Goal: Task Accomplishment & Management: Manage account settings

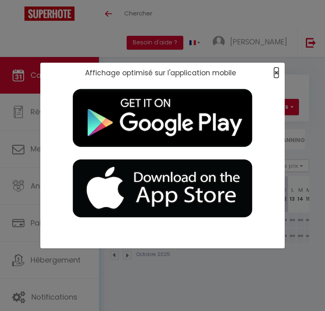
click at [275, 74] on span "×" at bounding box center [276, 73] width 4 height 10
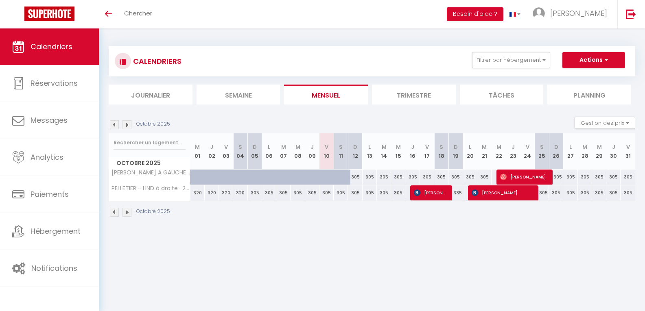
click at [324, 265] on body "🟢 Des questions ou besoin d'assistance pour la migration AirBnB? Prenez rdv >>>…" at bounding box center [322, 183] width 645 height 311
click at [324, 15] on span "[PERSON_NAME]" at bounding box center [578, 13] width 57 height 10
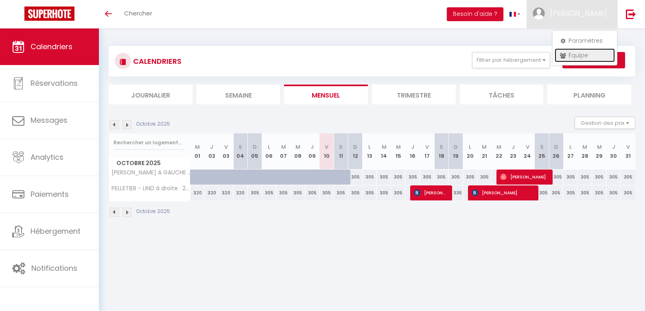
click at [324, 53] on link "Équipe" at bounding box center [585, 55] width 60 height 14
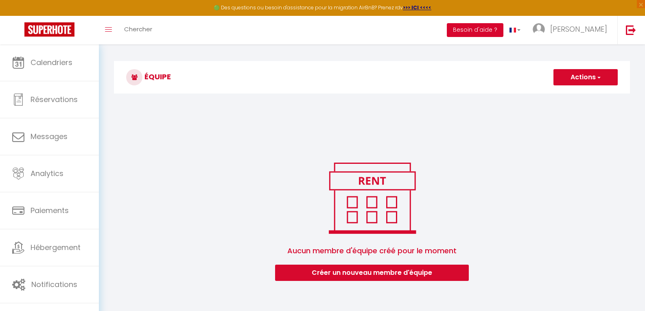
click at [324, 31] on button "Besoin d'aide ?" at bounding box center [475, 30] width 57 height 14
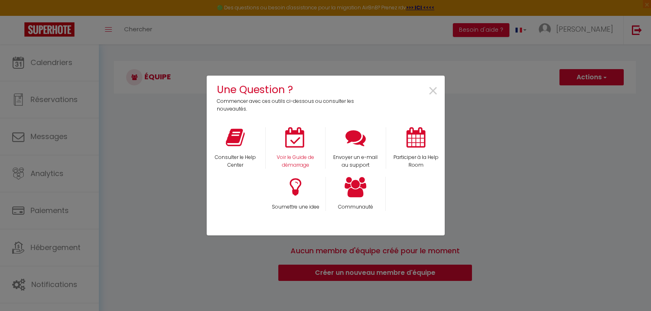
click at [287, 148] on div "Voir le Guide de démarrage" at bounding box center [295, 148] width 60 height 42
click at [286, 140] on icon at bounding box center [295, 137] width 20 height 20
click at [53, 280] on div "Une Question ? Commencer avec ces outils ci-dessous ou consulter les nouveautés…" at bounding box center [325, 155] width 651 height 311
click at [324, 92] on span "×" at bounding box center [433, 92] width 11 height 26
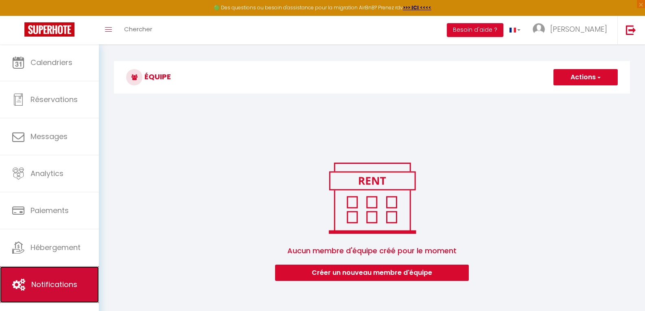
click at [68, 286] on span "Notifications" at bounding box center [54, 285] width 46 height 10
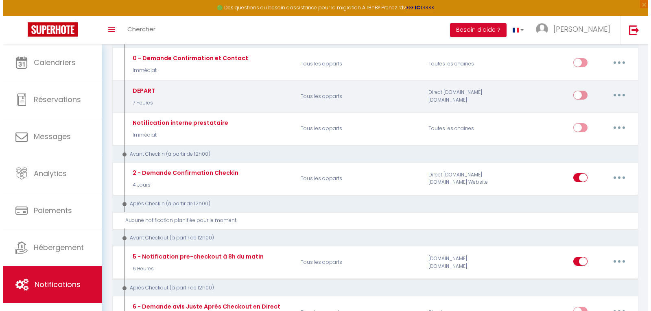
scroll to position [122, 0]
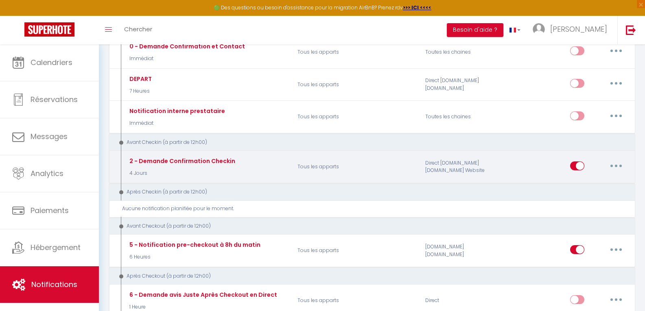
click at [324, 163] on button "button" at bounding box center [616, 166] width 23 height 13
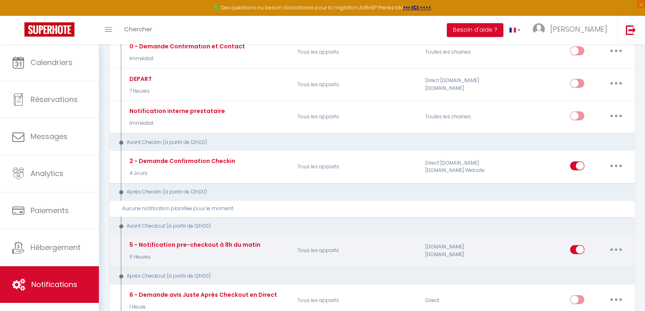
click at [324, 250] on icon "button" at bounding box center [616, 250] width 2 height 2
click at [324, 298] on link "Tester" at bounding box center [595, 298] width 60 height 14
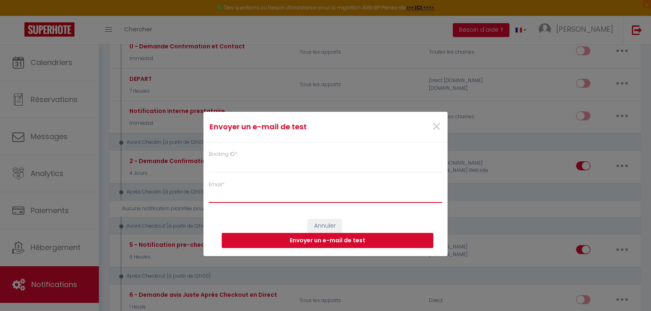
click at [273, 193] on input "Email *" at bounding box center [326, 195] width 234 height 15
type input "n"
click at [231, 195] on input "[EMAIL_ADDRESS][DOMAIN_NAME]" at bounding box center [326, 195] width 234 height 15
type input "[EMAIL_ADDRESS][DOMAIN_NAME]"
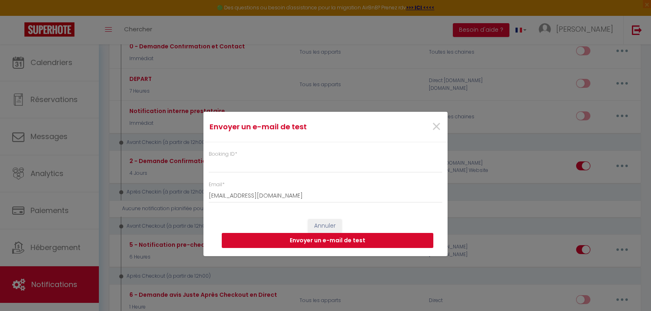
click at [324, 245] on button "Envoyer un e-mail de test" at bounding box center [328, 240] width 212 height 15
click at [226, 167] on input "Booking ID *" at bounding box center [326, 165] width 234 height 15
click at [324, 125] on span "×" at bounding box center [436, 127] width 10 height 24
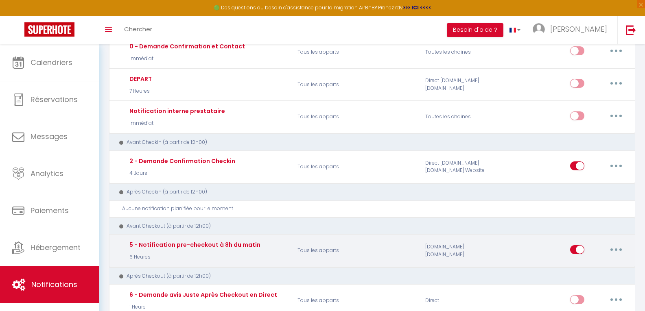
click at [324, 251] on button "button" at bounding box center [616, 249] width 23 height 13
click at [324, 266] on link "Editer" at bounding box center [595, 268] width 60 height 14
type input "5 - Notification pre-checkout à 8h du matin"
select select "4"
select select "6 Heures"
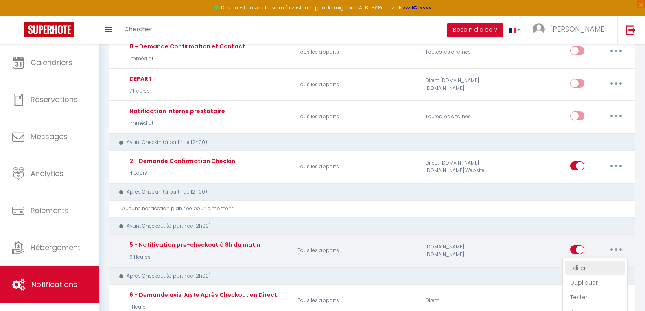
select select "if_booking_is_paid"
checkbox input "true"
checkbox input "false"
radio input "true"
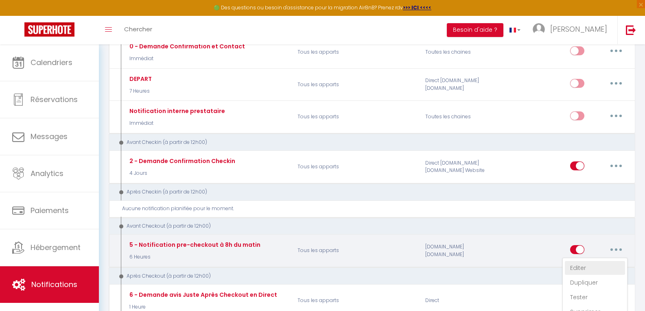
type input "Départ de la [GEOGRAPHIC_DATA]]"
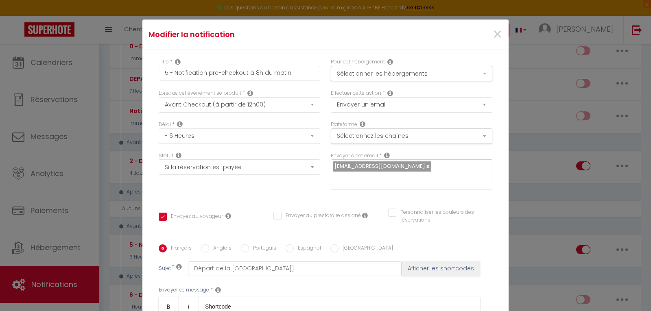
click at [324, 168] on link at bounding box center [427, 166] width 4 height 8
checkbox input "true"
checkbox input "false"
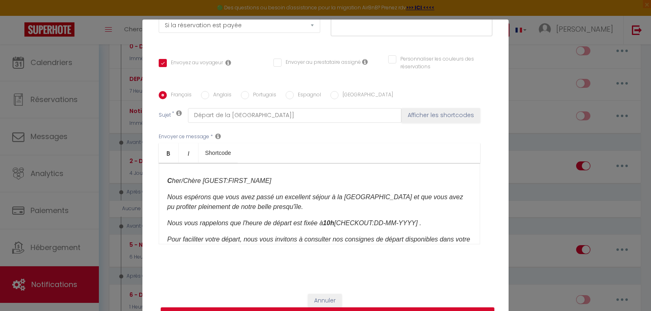
scroll to position [0, 0]
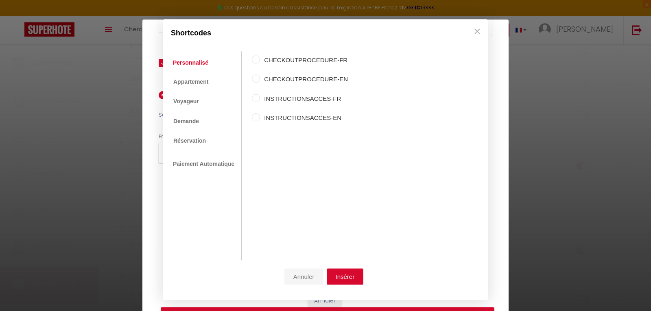
click at [298, 277] on button "Annuler" at bounding box center [303, 277] width 39 height 16
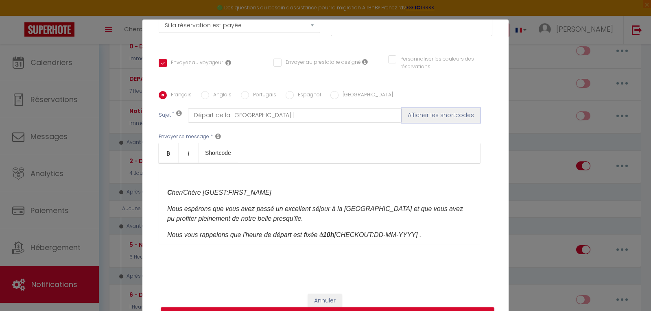
click at [324, 114] on button "Afficher les shortcodes" at bounding box center [441, 115] width 79 height 15
checkbox input "true"
checkbox input "false"
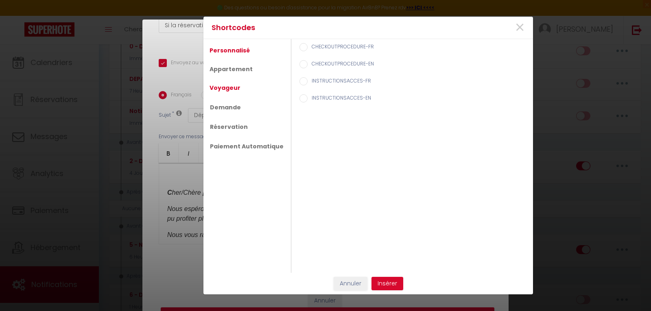
click at [234, 90] on link "Voyageur" at bounding box center [224, 88] width 39 height 15
click at [299, 61] on input "Prénom du voyageur" at bounding box center [303, 64] width 8 height 8
radio input "true"
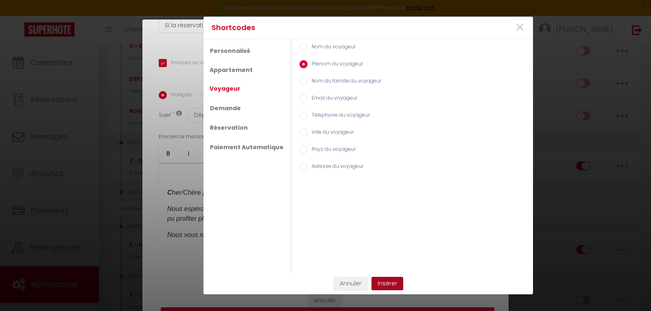
click at [324, 285] on button "Insérer" at bounding box center [387, 284] width 32 height 14
checkbox input "true"
checkbox input "false"
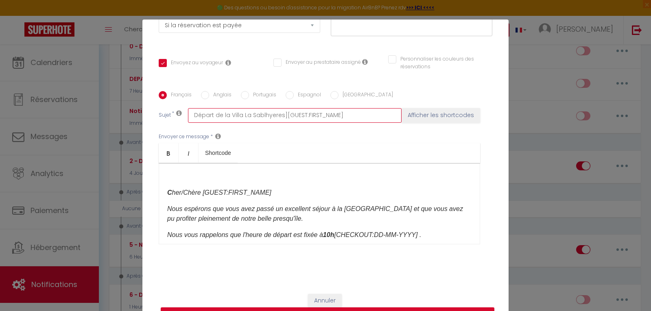
click at [324, 115] on input "Départ de la Villa La Sablhyeres][GUEST:FIRST_NAME]" at bounding box center [295, 115] width 214 height 15
type input "Départ de la Villa La Sablhyeres][GUEST:FIRST_NAME"
checkbox input "true"
checkbox input "false"
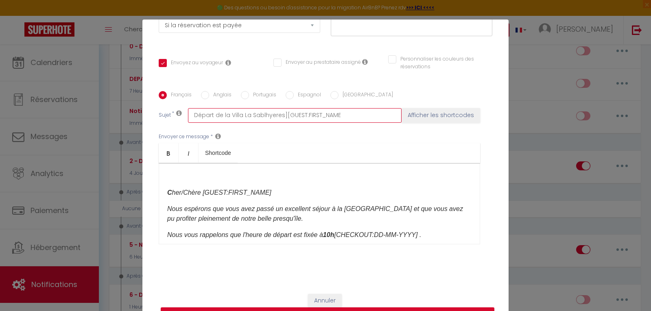
type input "Départ de la Villa La Sablhyeres][GUEST:FIRST_NAM"
checkbox input "true"
checkbox input "false"
type input "Départ de la Villa La Sablhyeres][GUEST:FIRST_NA"
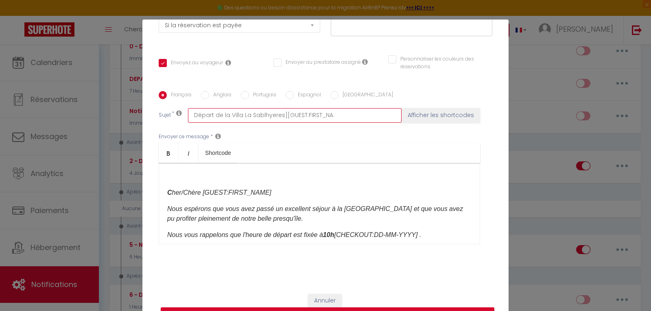
checkbox input "true"
checkbox input "false"
type input "Départ de la Villa La Sablhyeres][GUEST:FIRST_N"
checkbox input "true"
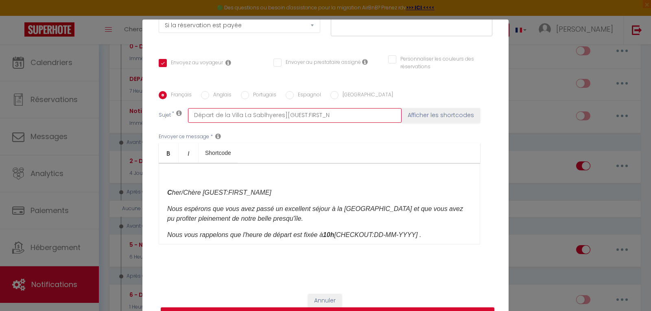
checkbox input "false"
type input "Départ de la Villa La Sablhyeres][GUEST:FIRST_"
checkbox input "true"
checkbox input "false"
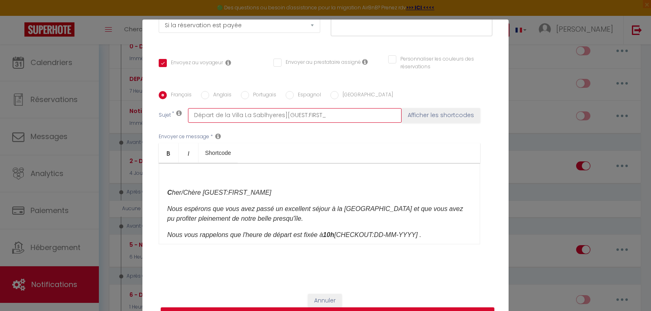
checkbox input "false"
type input "Départ de la Villa La Sablhyeres][GUEST:FIRST"
checkbox input "true"
checkbox input "false"
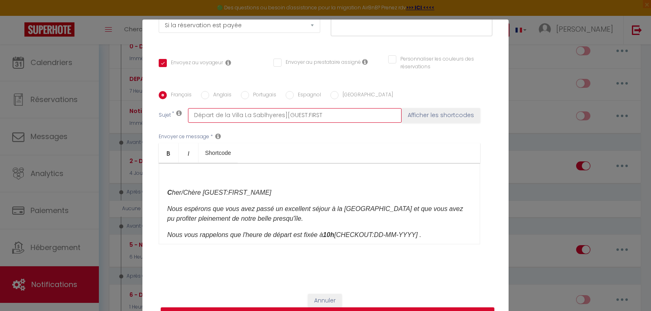
type input "Départ de la Villa La Sablhyeres][GUEST:FIRS"
checkbox input "true"
checkbox input "false"
type input "Départ de la Villa La Sablhyeres][GUEST:FIR"
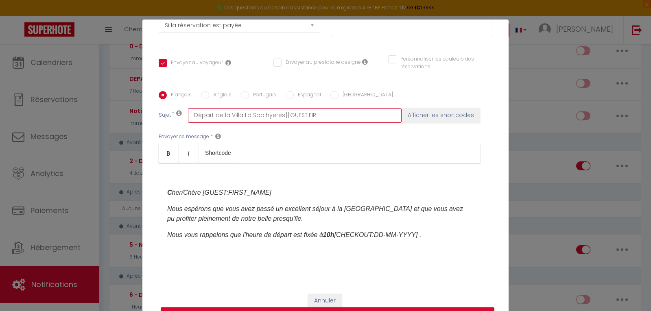
checkbox input "true"
checkbox input "false"
type input "Départ de la Villa La Sablhyeres][GUEST:FI"
checkbox input "true"
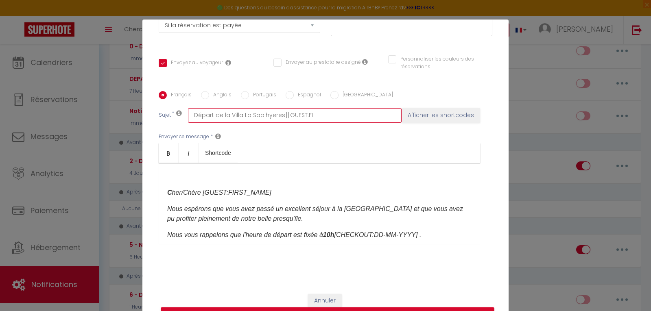
checkbox input "false"
type input "Départ de la Villa La Sablhyeres][GUEST:F"
checkbox input "true"
checkbox input "false"
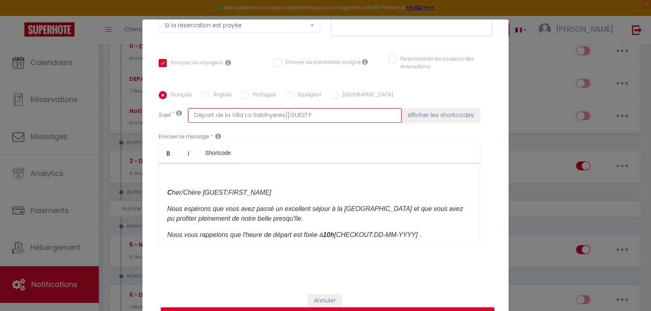
checkbox input "false"
type input "Départ de la [GEOGRAPHIC_DATA]][GUEST:"
checkbox input "true"
checkbox input "false"
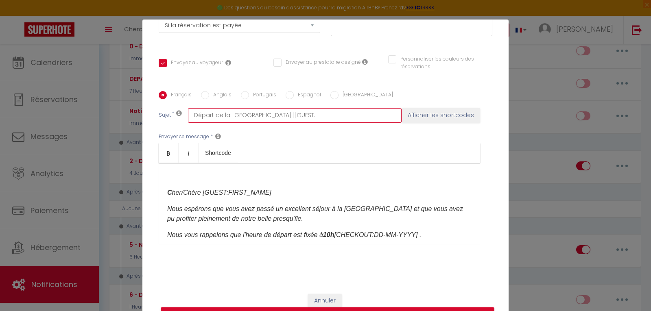
type input "Départ de la [GEOGRAPHIC_DATA]][GUEST"
checkbox input "true"
checkbox input "false"
type input "Départ de la [GEOGRAPHIC_DATA]][GUES"
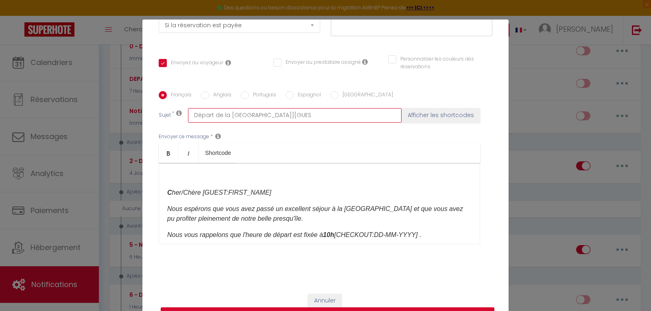
checkbox input "true"
checkbox input "false"
type input "Départ de la [GEOGRAPHIC_DATA]][GUE"
checkbox input "true"
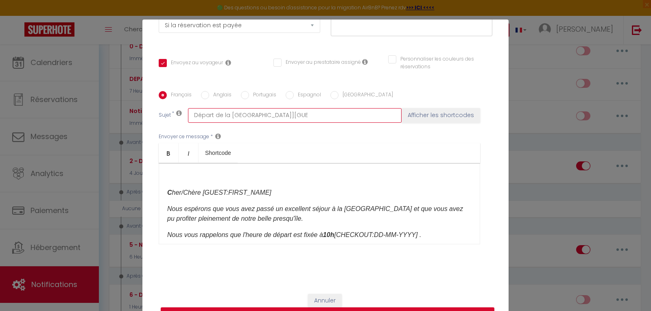
checkbox input "false"
type input "Départ de la [GEOGRAPHIC_DATA]][GU"
checkbox input "true"
checkbox input "false"
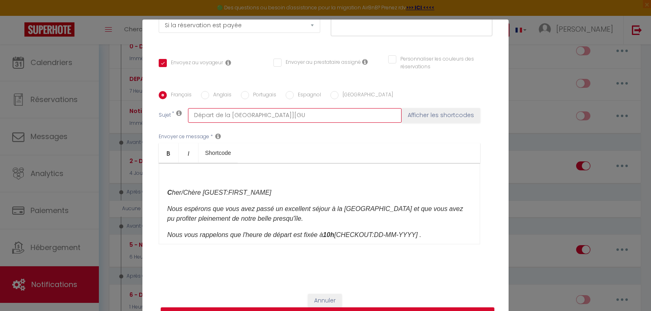
checkbox input "false"
type input "Départ de la [GEOGRAPHIC_DATA]][G"
checkbox input "true"
checkbox input "false"
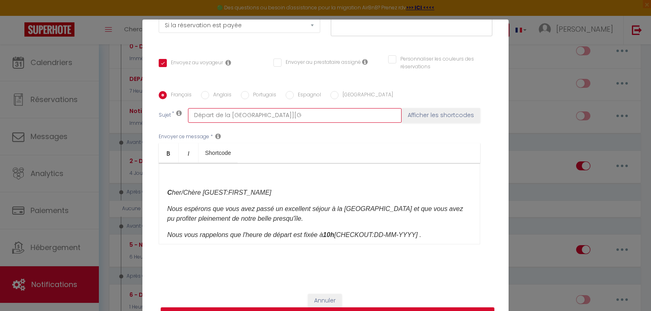
type input "Départ de la [GEOGRAPHIC_DATA]]["
checkbox input "true"
checkbox input "false"
type input "Départ de la [GEOGRAPHIC_DATA]]"
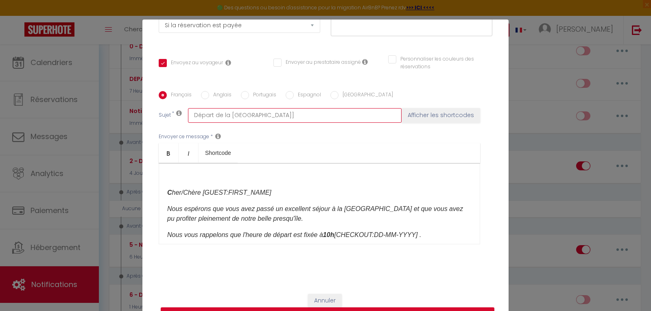
checkbox input "true"
checkbox input "false"
type input "Départ de la [GEOGRAPHIC_DATA]"
checkbox input "true"
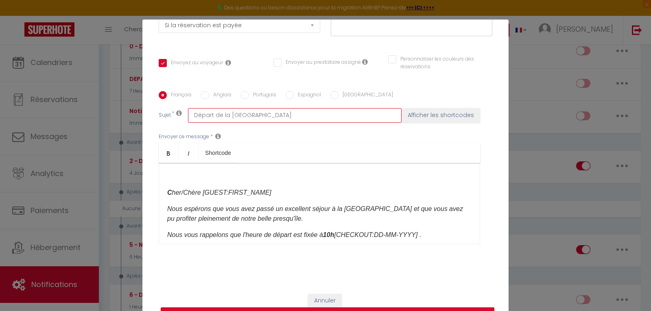
checkbox input "false"
type input "Départ de la [GEOGRAPHIC_DATA]"
click at [324, 180] on p "​" at bounding box center [319, 177] width 304 height 10
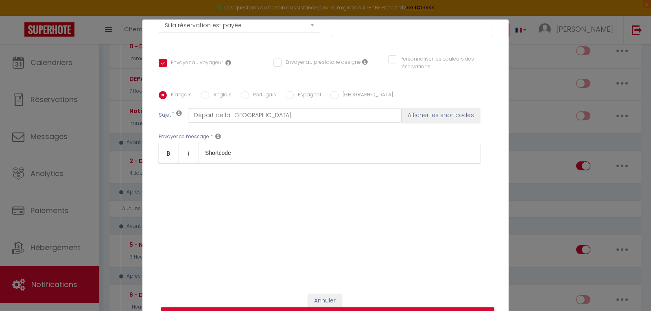
scroll to position [39, 0]
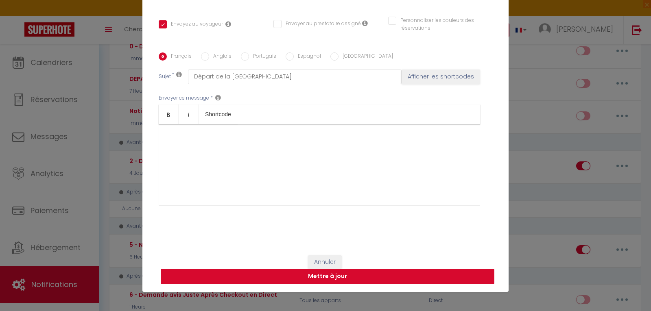
click at [318, 277] on button "Mettre à jour" at bounding box center [328, 276] width 334 height 15
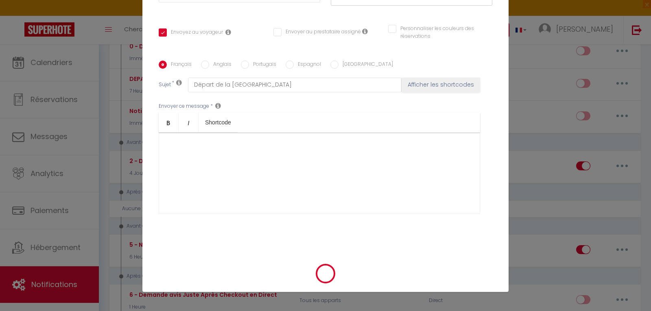
checkbox input "true"
checkbox input "false"
checkbox input "true"
checkbox input "false"
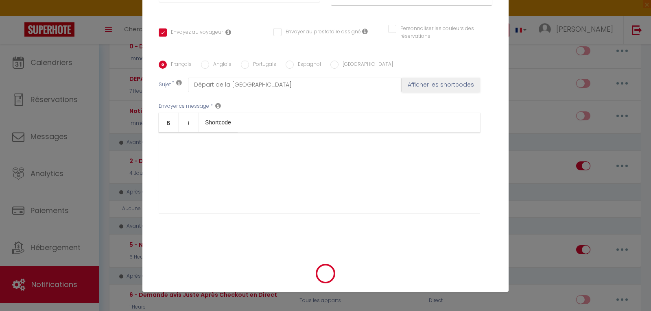
checkbox input "false"
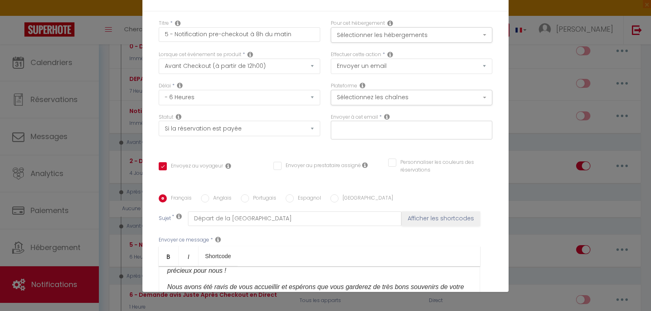
scroll to position [0, 0]
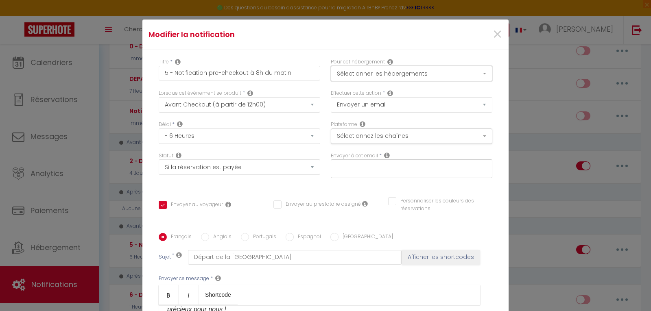
click at [324, 75] on button "Sélectionner les hébergements" at bounding box center [412, 73] width 162 height 15
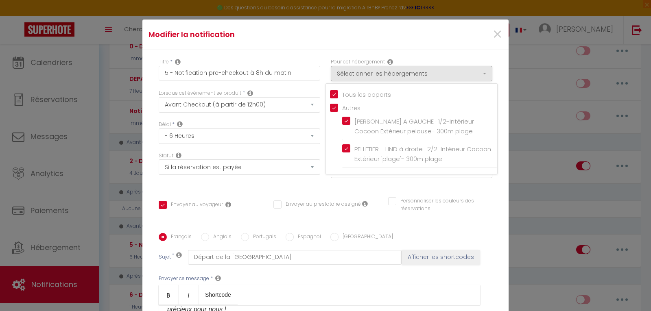
click at [284, 35] on h4 "Modifier la notification" at bounding box center [265, 34] width 232 height 11
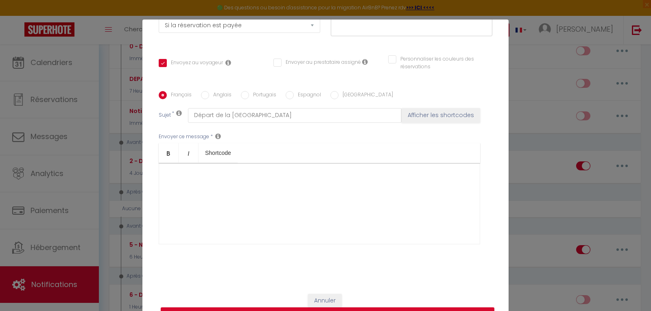
scroll to position [39, 0]
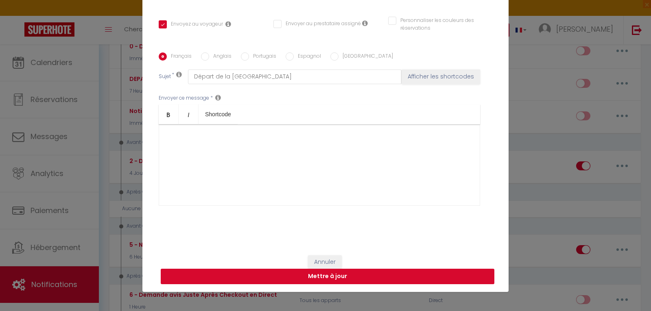
click at [323, 277] on button "Mettre à jour" at bounding box center [328, 276] width 334 height 15
checkbox input "true"
checkbox input "false"
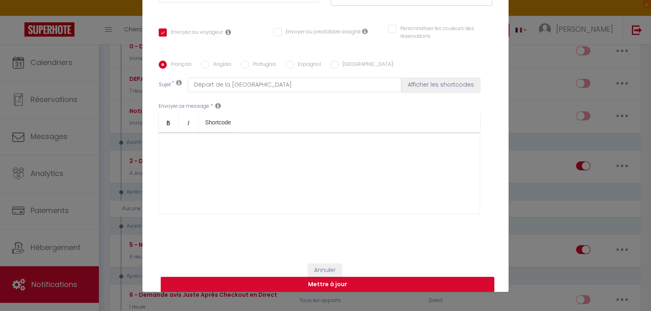
checkbox input "true"
checkbox input "false"
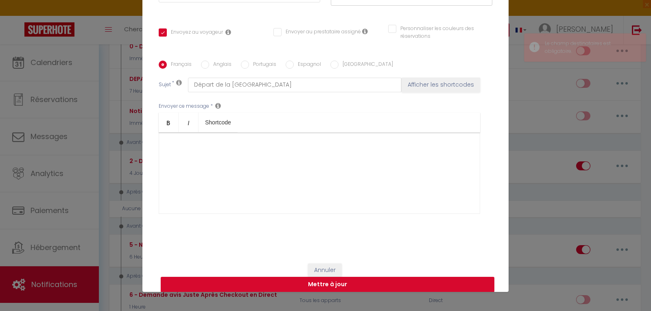
scroll to position [142, 0]
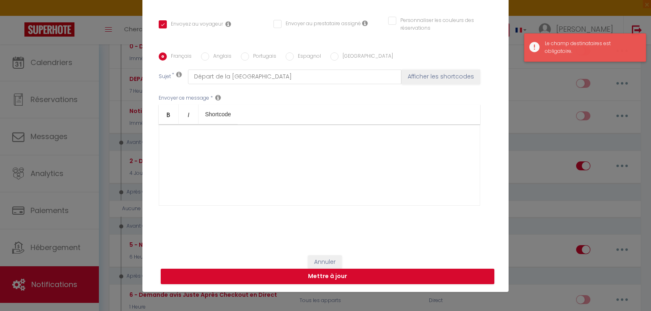
click at [324, 42] on div "Le champ destinataires est obligatoire." at bounding box center [591, 47] width 93 height 15
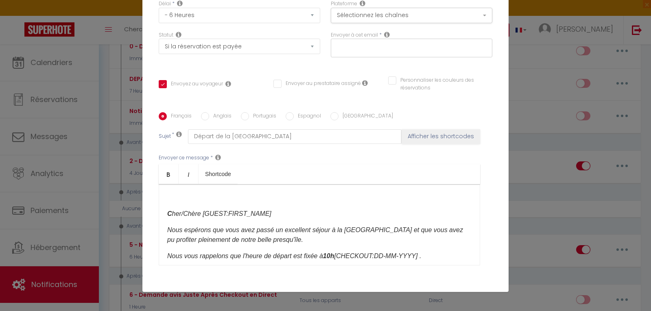
scroll to position [61, 0]
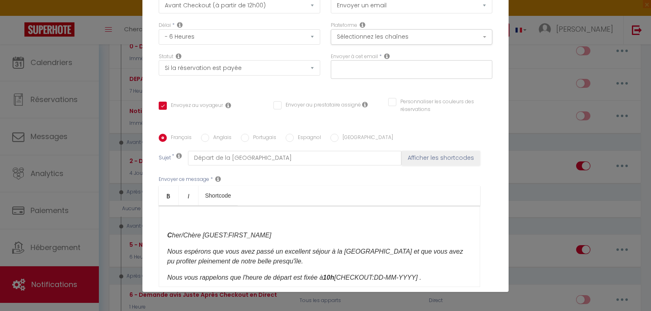
click at [324, 55] on icon at bounding box center [387, 56] width 6 height 7
click at [324, 66] on input "text" at bounding box center [409, 68] width 153 height 11
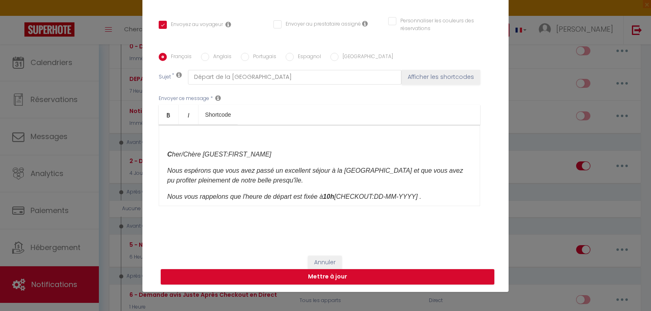
scroll to position [142, 0]
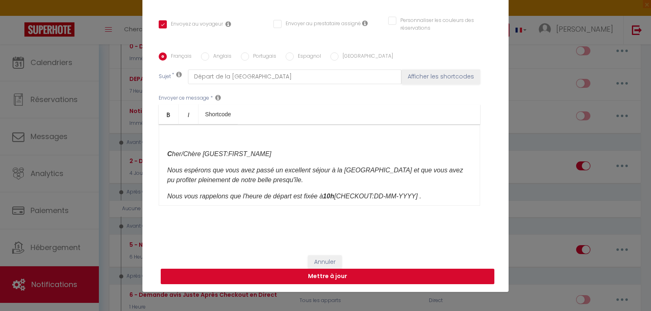
type input "[EMAIL_ADDRESS][DOMAIN_NAME]"
checkbox input "true"
checkbox input "false"
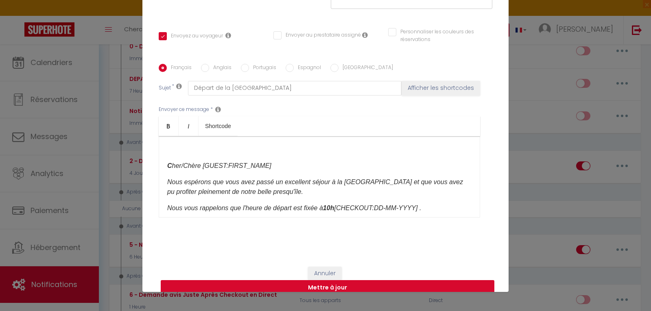
click at [324, 280] on button "Mettre à jour" at bounding box center [328, 287] width 334 height 15
checkbox input "true"
checkbox input "false"
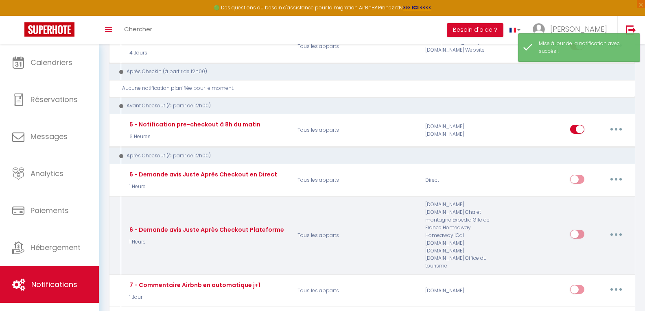
scroll to position [244, 0]
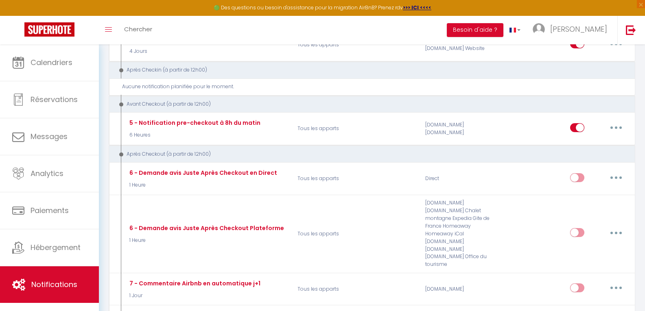
click at [209, 33] on div "Toggle menubar Chercher BUTTON Besoin d'aide ? [PERSON_NAME] Équipe" at bounding box center [349, 30] width 580 height 28
